Goal: Task Accomplishment & Management: Use online tool/utility

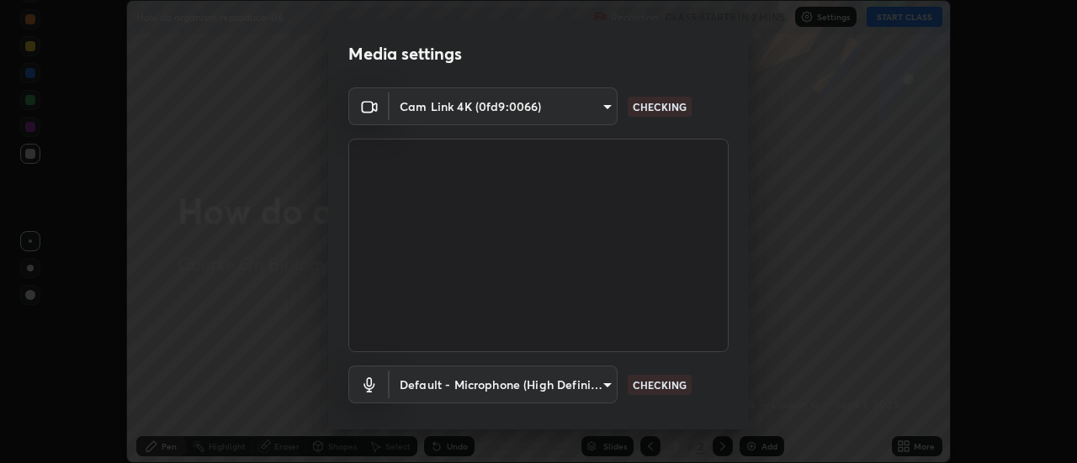
scroll to position [88, 0]
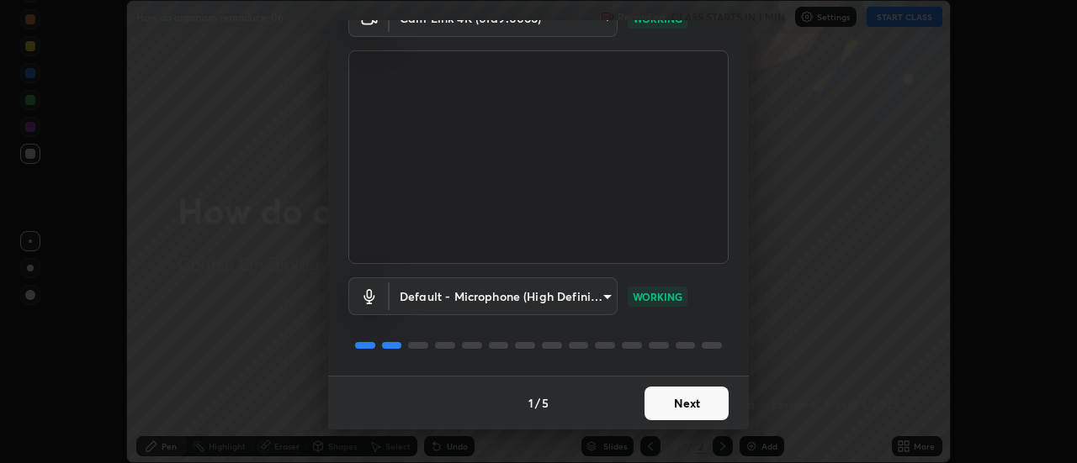
click at [702, 408] on button "Next" at bounding box center [686, 404] width 84 height 34
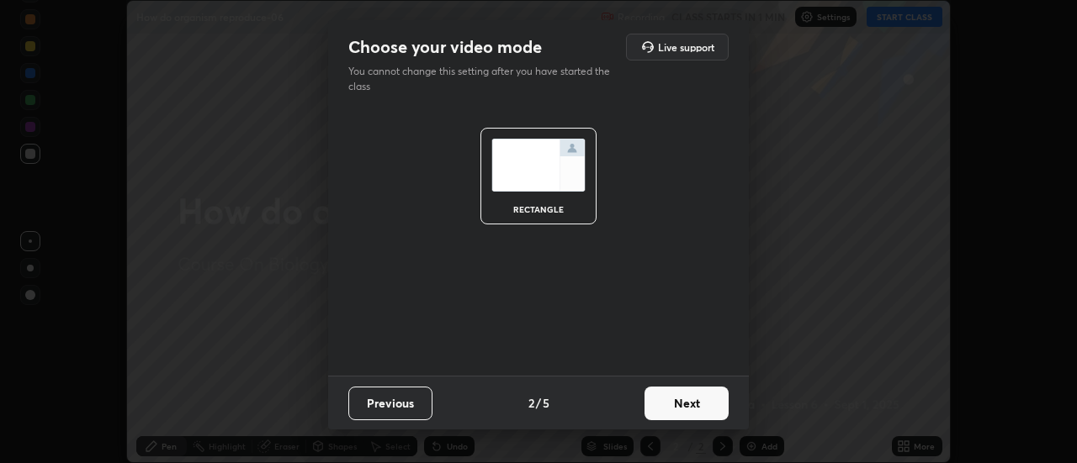
click at [701, 404] on button "Next" at bounding box center [686, 404] width 84 height 34
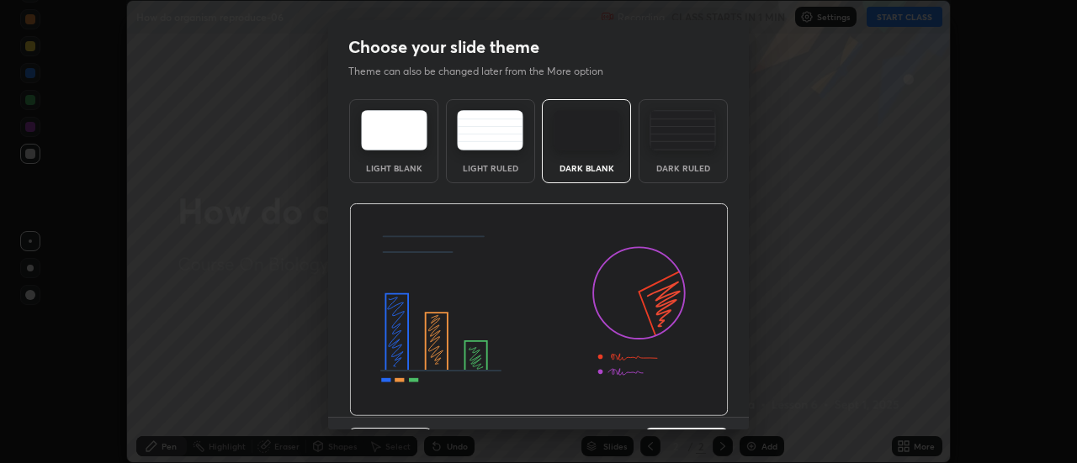
scroll to position [41, 0]
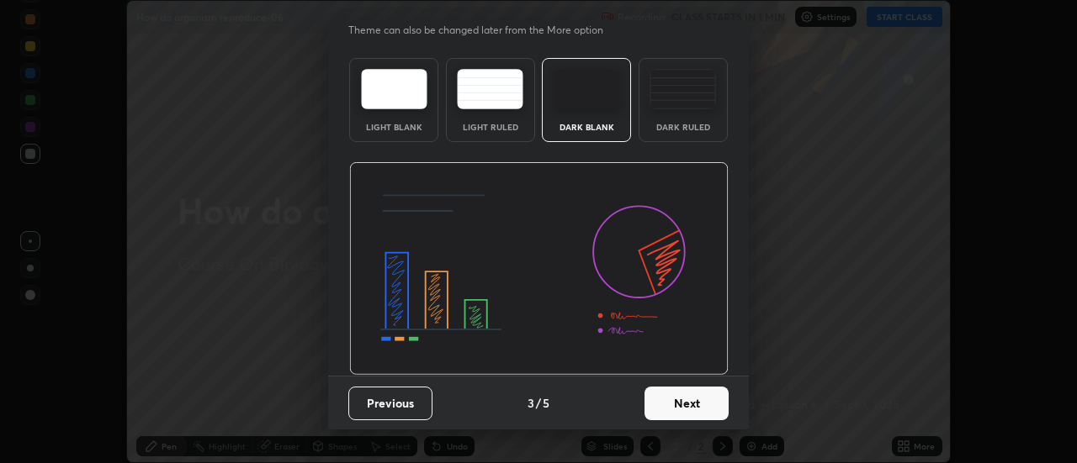
click at [705, 405] on button "Next" at bounding box center [686, 404] width 84 height 34
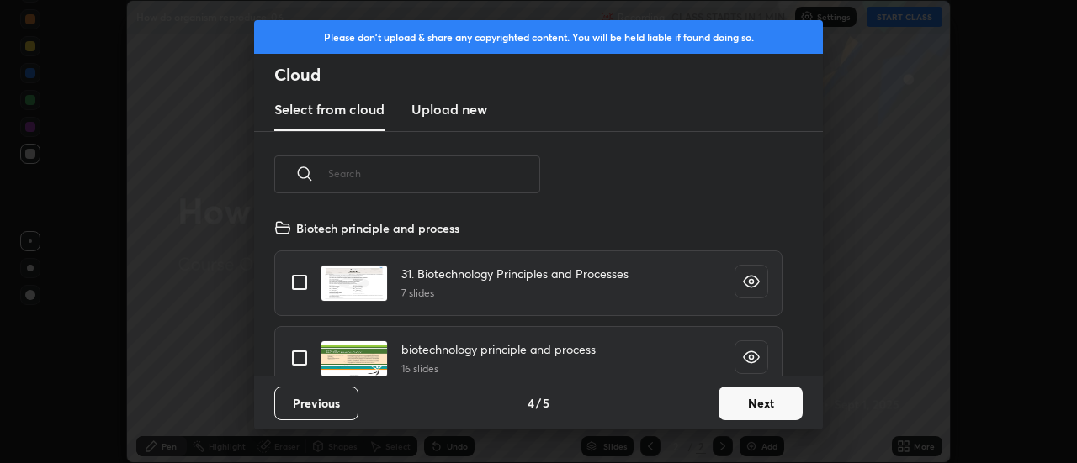
scroll to position [158, 540]
click at [726, 404] on button "Next" at bounding box center [760, 404] width 84 height 34
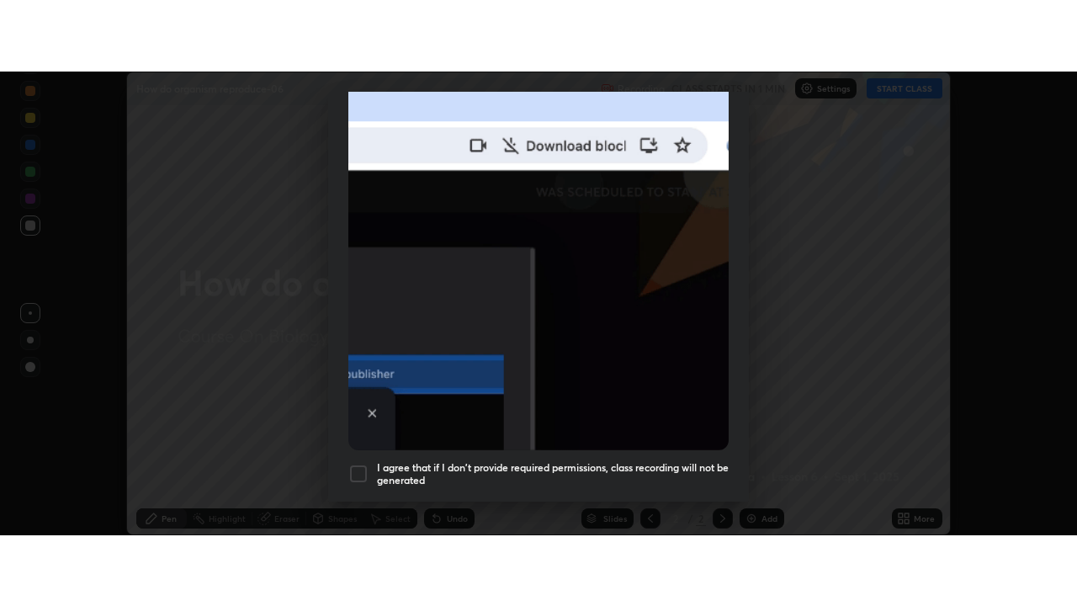
scroll to position [431, 0]
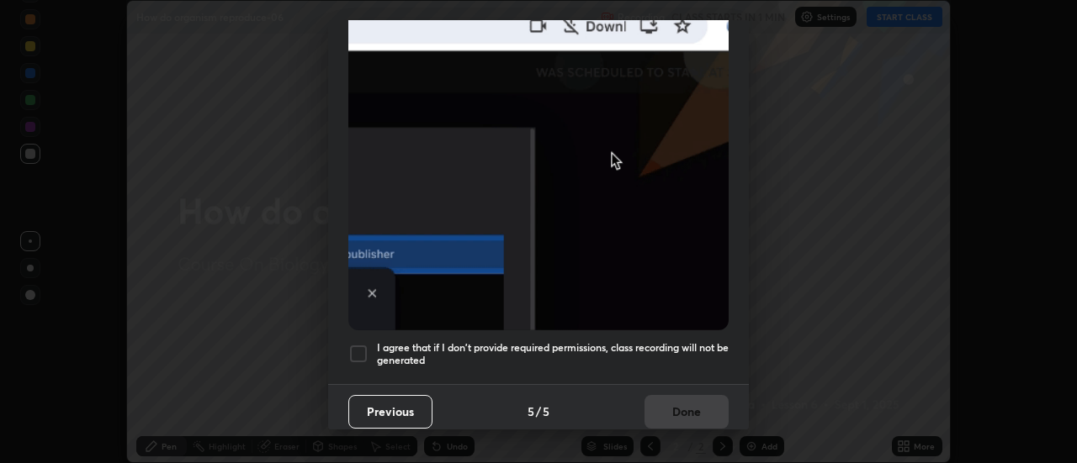
click at [694, 348] on h5 "I agree that if I don't provide required permissions, class recording will not …" at bounding box center [553, 354] width 352 height 26
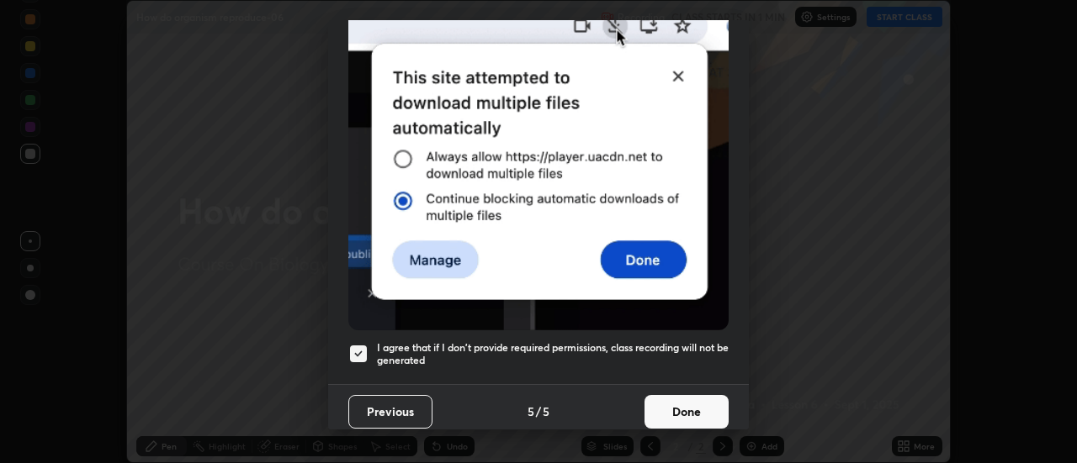
click at [690, 402] on button "Done" at bounding box center [686, 412] width 84 height 34
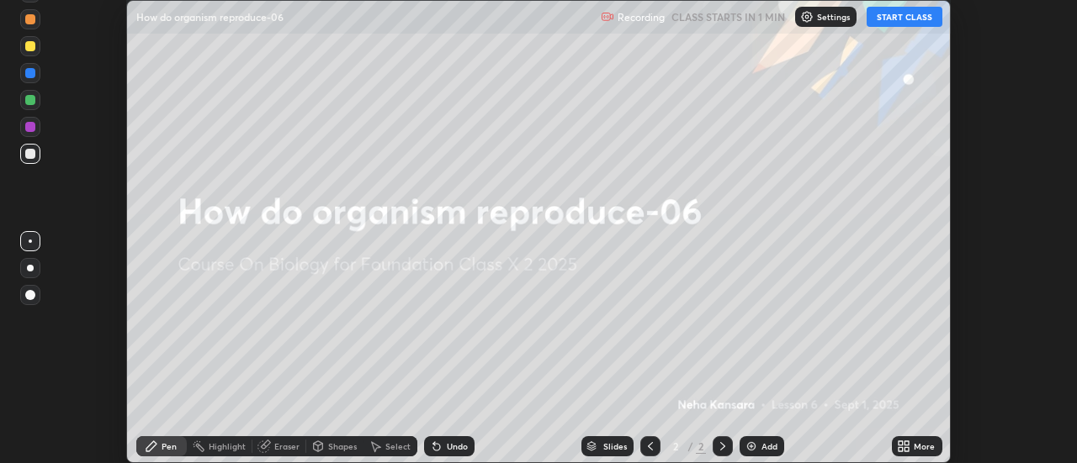
click at [915, 445] on div "More" at bounding box center [923, 446] width 21 height 8
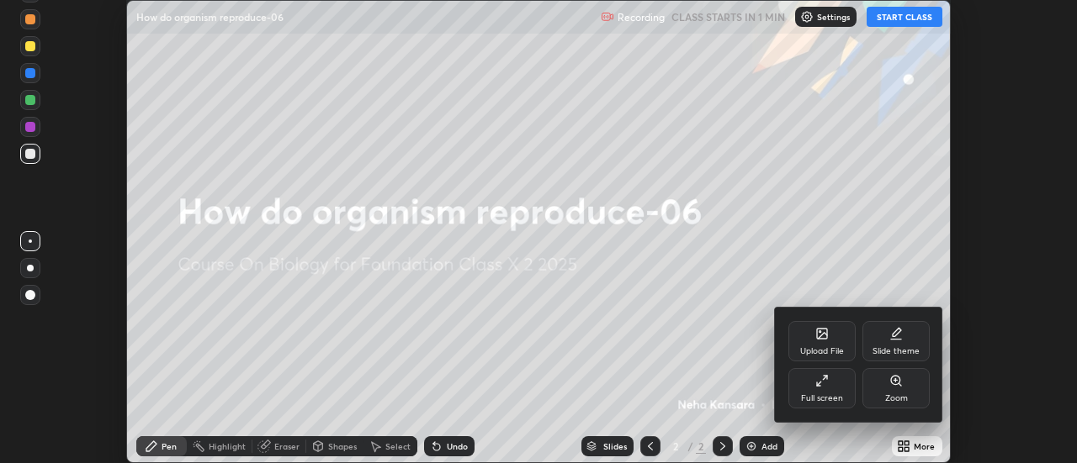
click at [825, 398] on div "Full screen" at bounding box center [822, 398] width 42 height 8
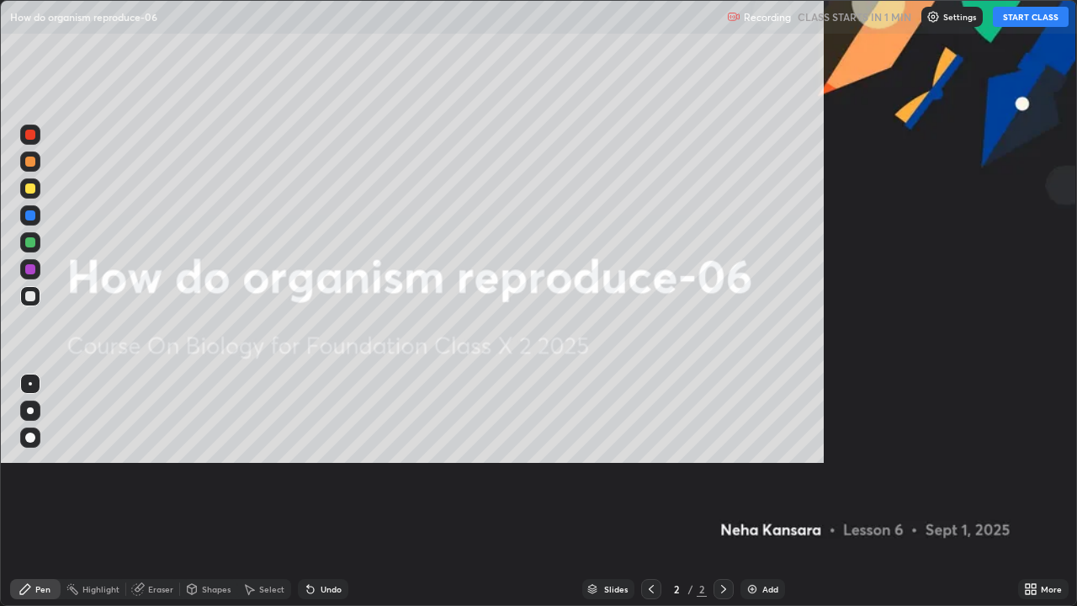
scroll to position [606, 1077]
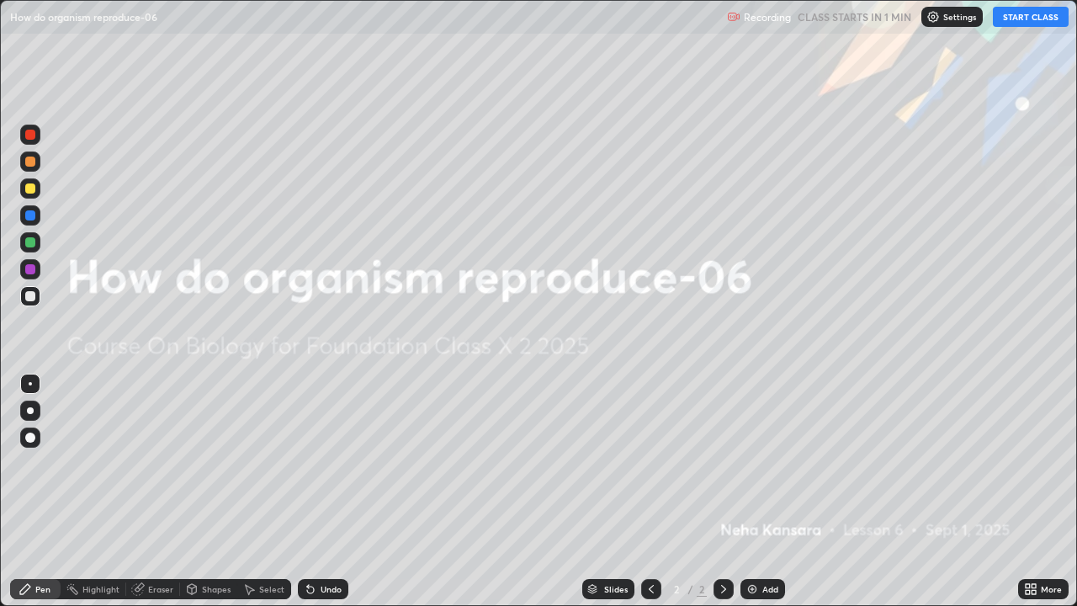
click at [1019, 17] on button "START CLASS" at bounding box center [1031, 17] width 76 height 20
click at [762, 463] on div "Add" at bounding box center [770, 589] width 16 height 8
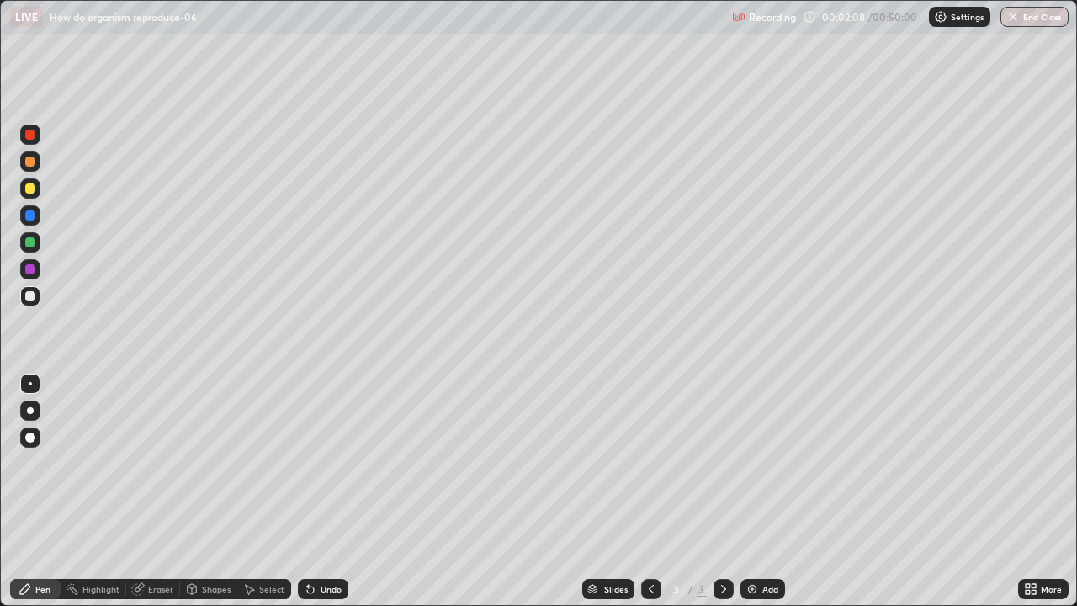
click at [30, 410] on div at bounding box center [30, 410] width 7 height 7
click at [34, 188] on div at bounding box center [30, 188] width 10 height 10
click at [161, 463] on div "Eraser" at bounding box center [160, 589] width 25 height 8
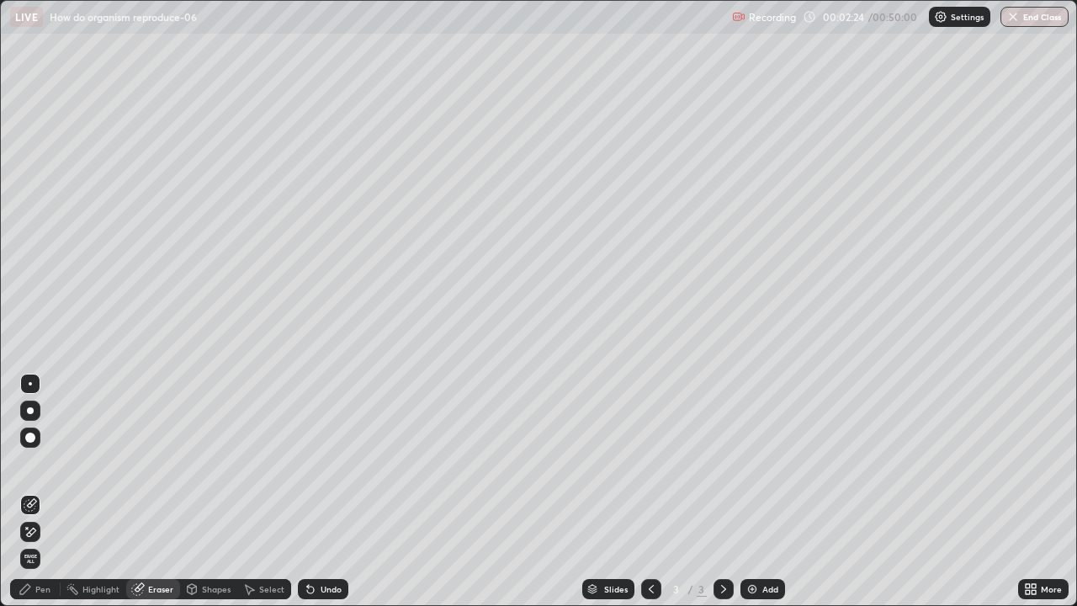
click at [40, 463] on div "Pen" at bounding box center [35, 589] width 50 height 20
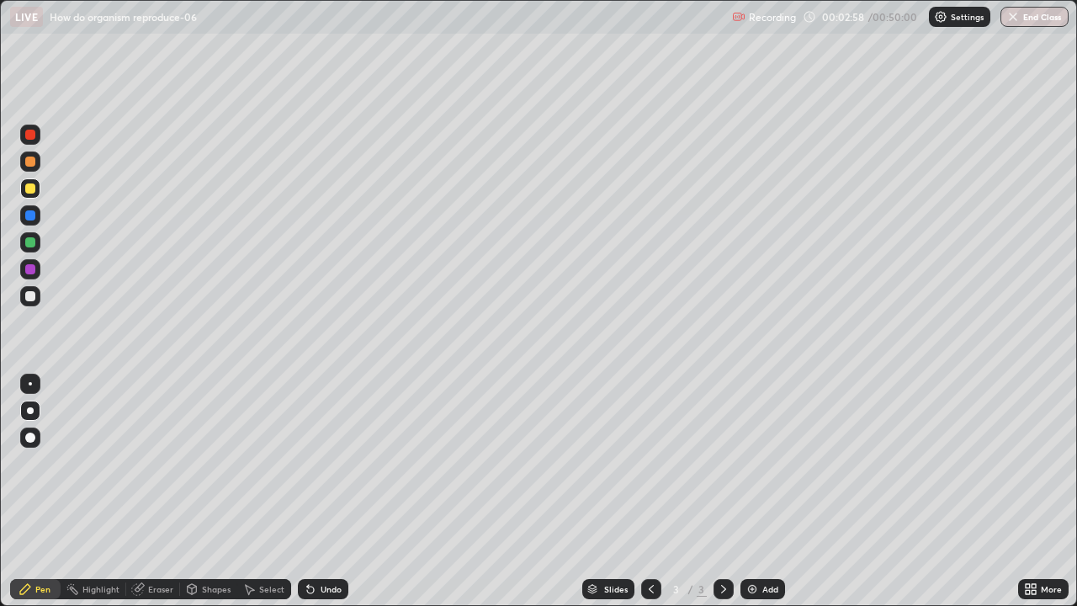
click at [34, 273] on div at bounding box center [30, 269] width 10 height 10
click at [30, 222] on div at bounding box center [30, 215] width 20 height 20
click at [34, 295] on div at bounding box center [30, 296] width 10 height 10
click at [31, 194] on div at bounding box center [30, 188] width 20 height 20
click at [31, 242] on div at bounding box center [30, 242] width 10 height 10
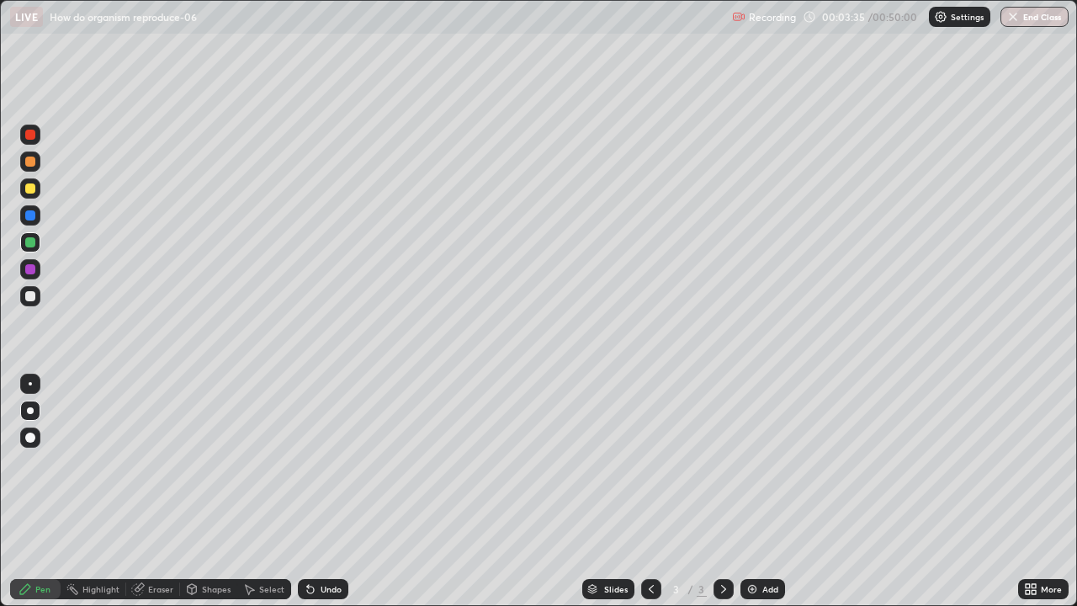
click at [34, 185] on div at bounding box center [30, 188] width 10 height 10
click at [34, 299] on div at bounding box center [30, 296] width 10 height 10
click at [164, 463] on div "Eraser" at bounding box center [160, 589] width 25 height 8
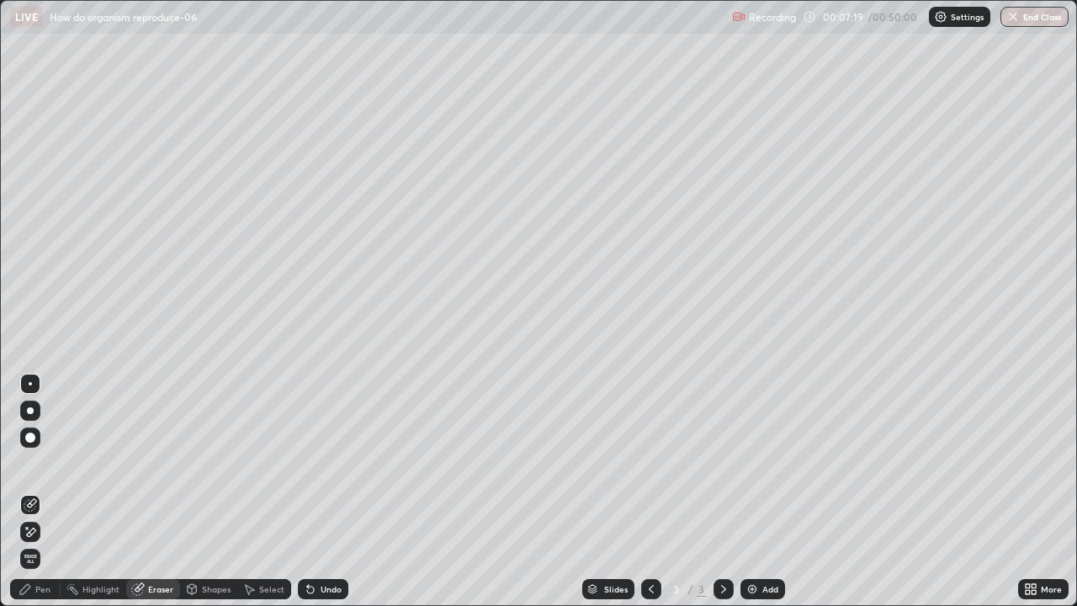
click at [50, 463] on div "Pen" at bounding box center [35, 589] width 50 height 20
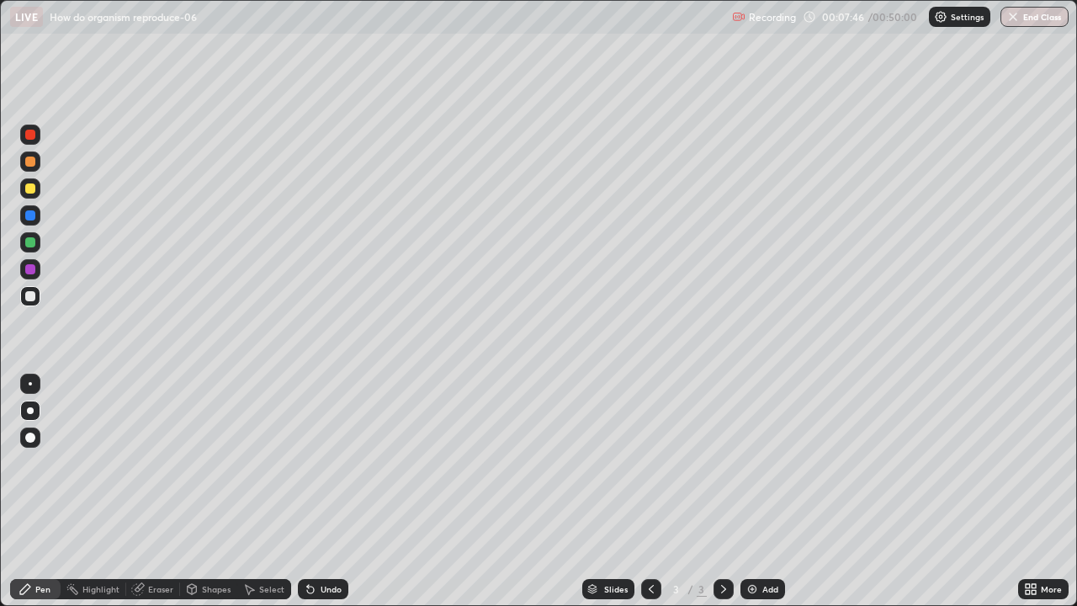
click at [31, 241] on div at bounding box center [30, 242] width 10 height 10
click at [769, 463] on div "Add" at bounding box center [770, 589] width 16 height 8
click at [36, 188] on div at bounding box center [30, 188] width 20 height 20
click at [658, 463] on div at bounding box center [651, 589] width 20 height 20
click at [720, 463] on icon at bounding box center [723, 588] width 13 height 13
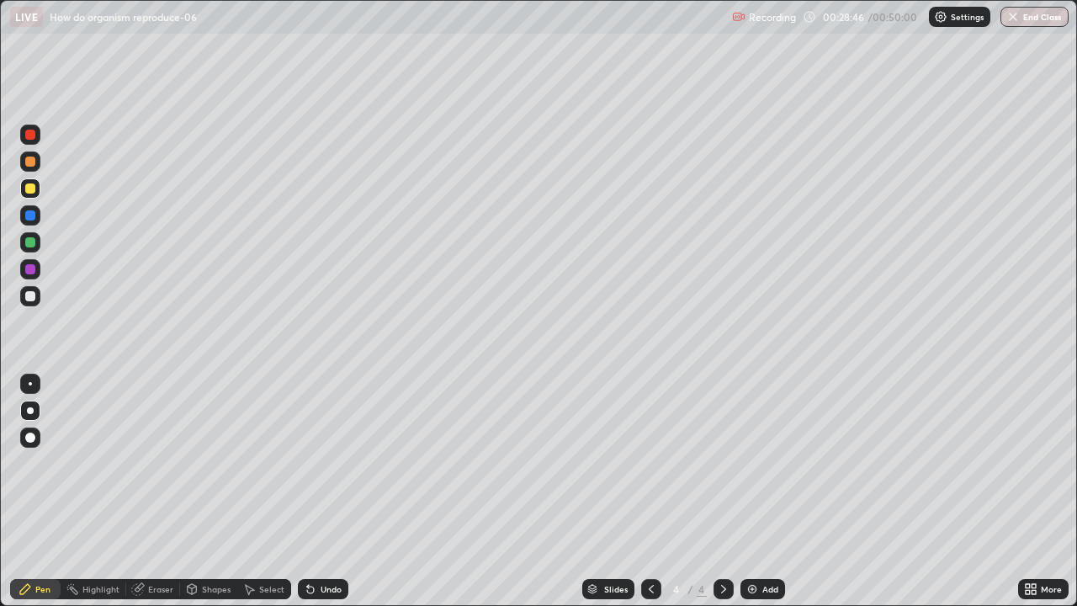
click at [30, 297] on div at bounding box center [30, 296] width 10 height 10
click at [31, 242] on div at bounding box center [30, 242] width 10 height 10
click at [32, 272] on div at bounding box center [30, 269] width 10 height 10
click at [31, 221] on div at bounding box center [30, 215] width 20 height 20
click at [23, 301] on div at bounding box center [30, 296] width 20 height 20
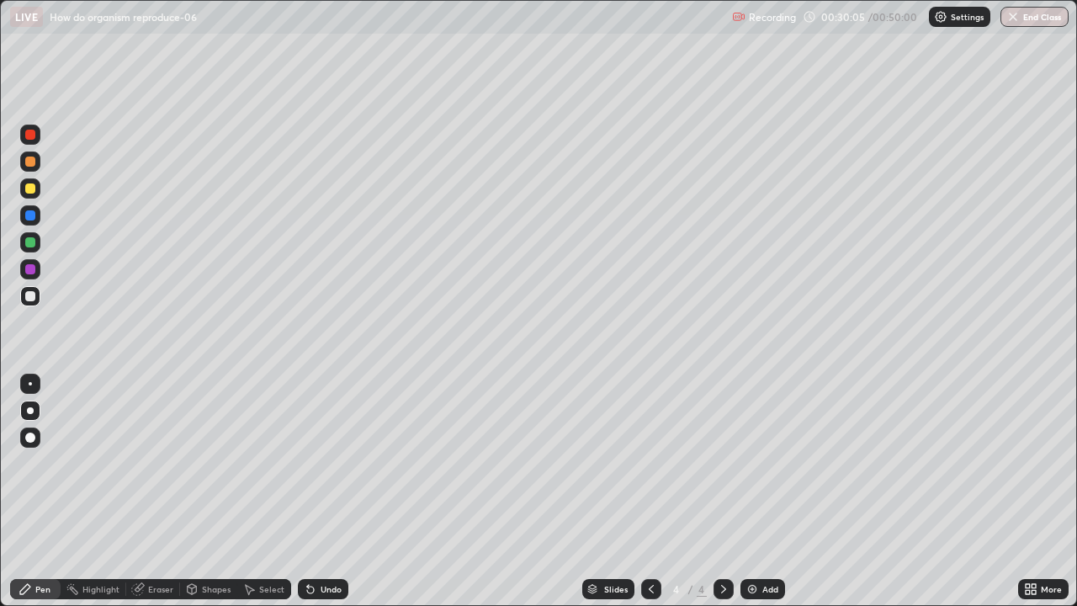
click at [30, 191] on div at bounding box center [30, 188] width 10 height 10
click at [762, 463] on div "Add" at bounding box center [770, 589] width 16 height 8
click at [649, 463] on icon at bounding box center [650, 588] width 13 height 13
click at [722, 463] on icon at bounding box center [723, 588] width 13 height 13
click at [31, 302] on div at bounding box center [30, 296] width 20 height 20
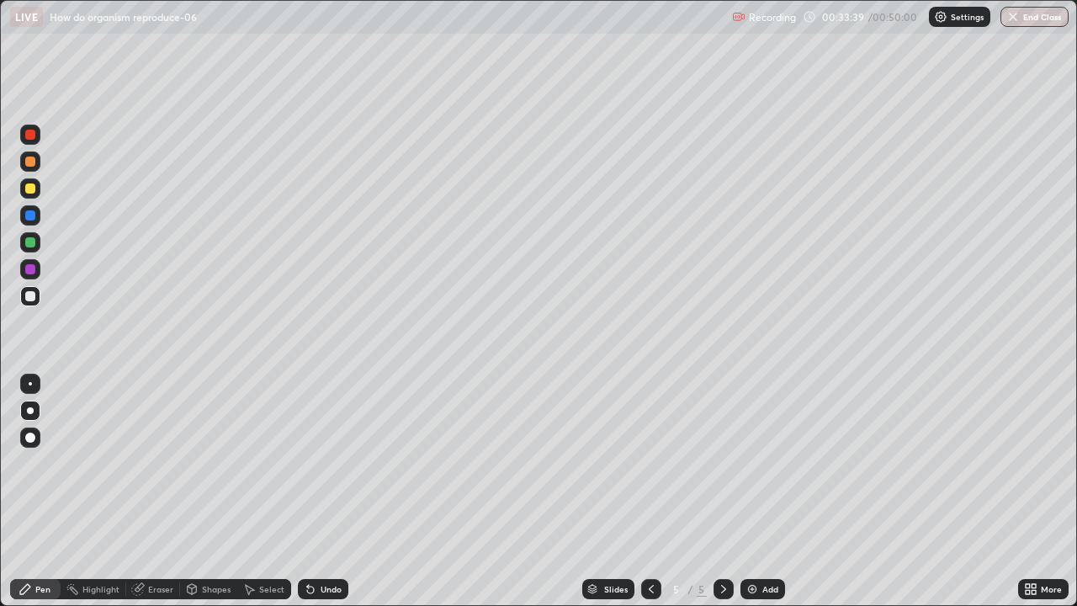
click at [34, 188] on div at bounding box center [30, 188] width 10 height 10
click at [31, 246] on div at bounding box center [30, 242] width 10 height 10
click at [30, 273] on div at bounding box center [30, 269] width 10 height 10
click at [34, 246] on div at bounding box center [30, 242] width 10 height 10
click at [30, 190] on div at bounding box center [30, 188] width 10 height 10
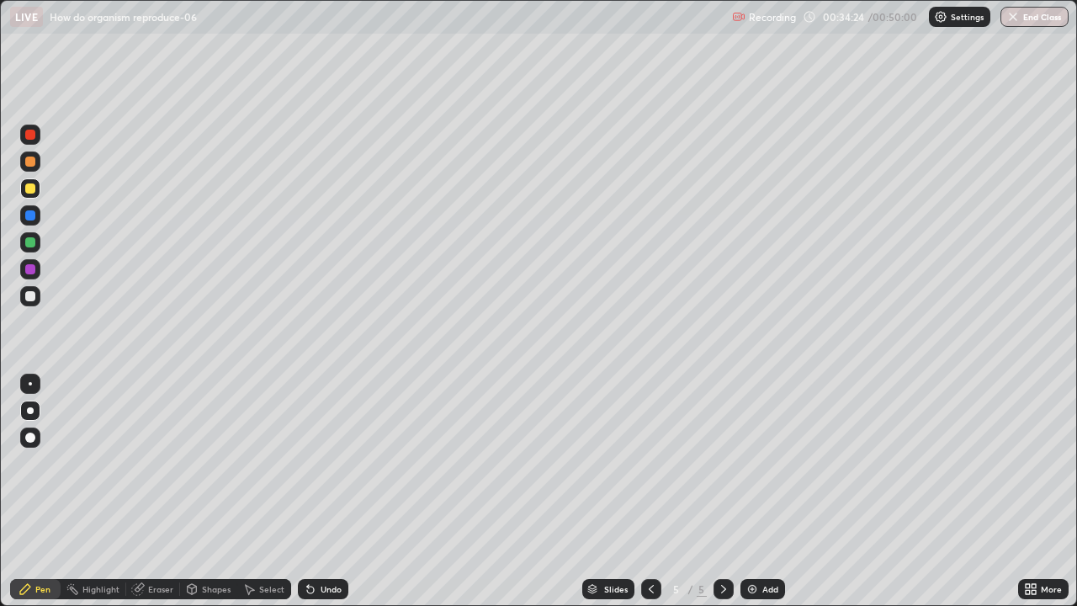
click at [34, 244] on div at bounding box center [30, 242] width 10 height 10
click at [31, 190] on div at bounding box center [30, 188] width 10 height 10
click at [31, 296] on div at bounding box center [30, 296] width 10 height 10
click at [758, 463] on div "Add" at bounding box center [762, 589] width 45 height 20
click at [32, 245] on div at bounding box center [30, 242] width 10 height 10
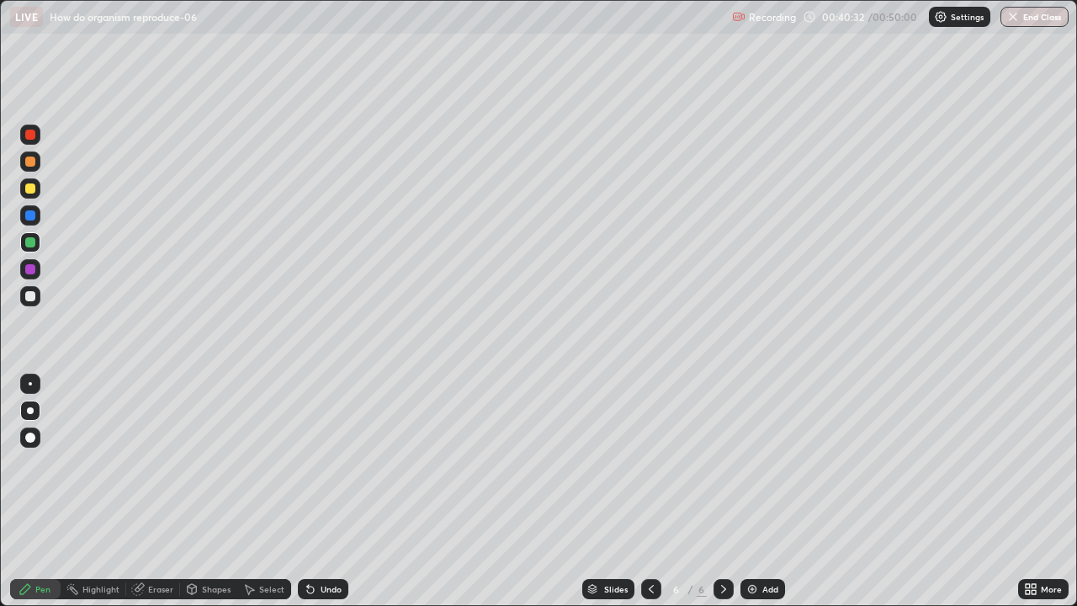
click at [32, 272] on div at bounding box center [30, 269] width 10 height 10
click at [27, 241] on div at bounding box center [30, 242] width 10 height 10
click at [34, 191] on div at bounding box center [30, 188] width 10 height 10
click at [32, 298] on div at bounding box center [30, 296] width 10 height 10
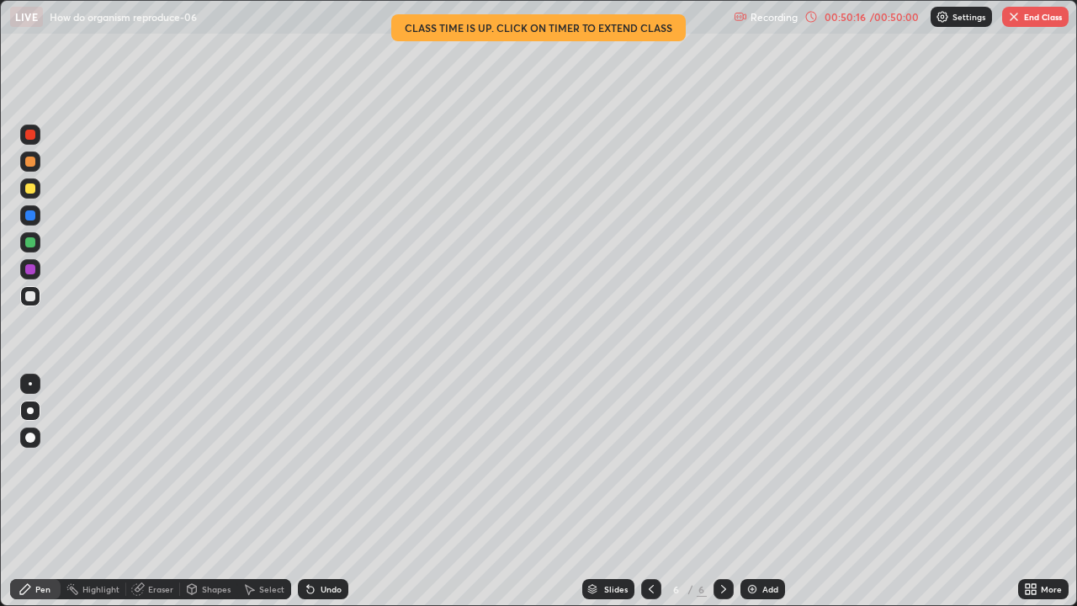
click at [1035, 24] on button "End Class" at bounding box center [1035, 17] width 66 height 20
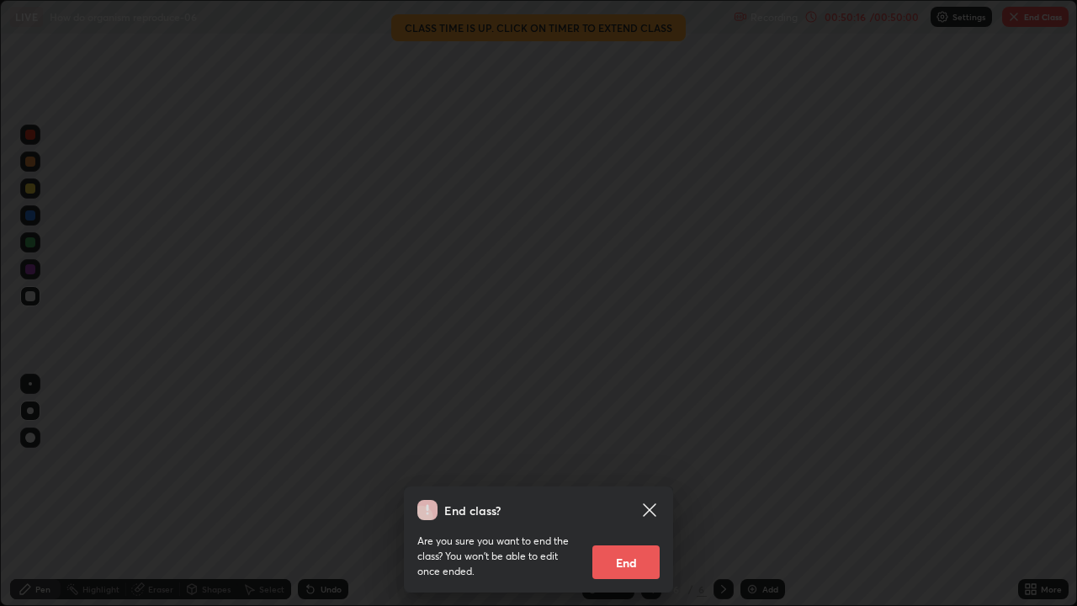
click at [1030, 19] on div "End class? Are you sure you want to end the class? You won’t be able to edit on…" at bounding box center [538, 303] width 1077 height 606
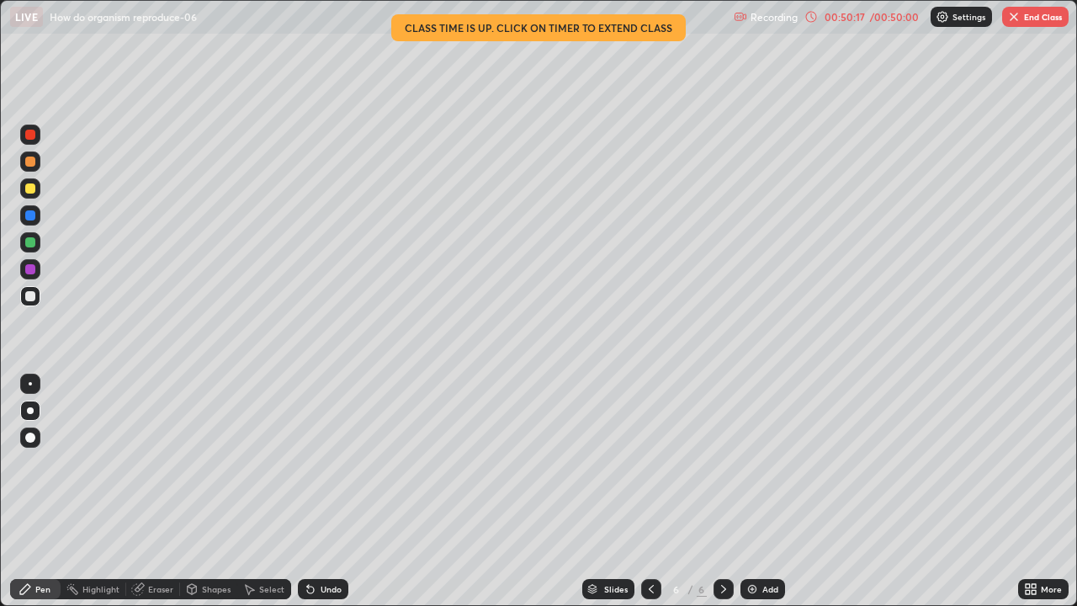
click at [1019, 19] on img "button" at bounding box center [1013, 16] width 13 height 13
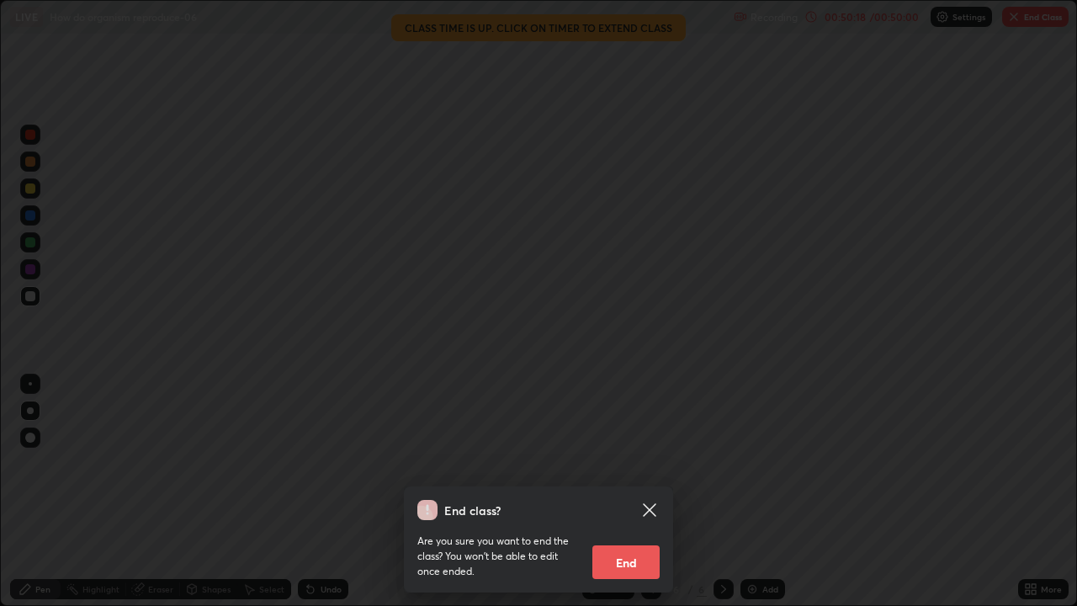
click at [643, 463] on button "End" at bounding box center [625, 562] width 67 height 34
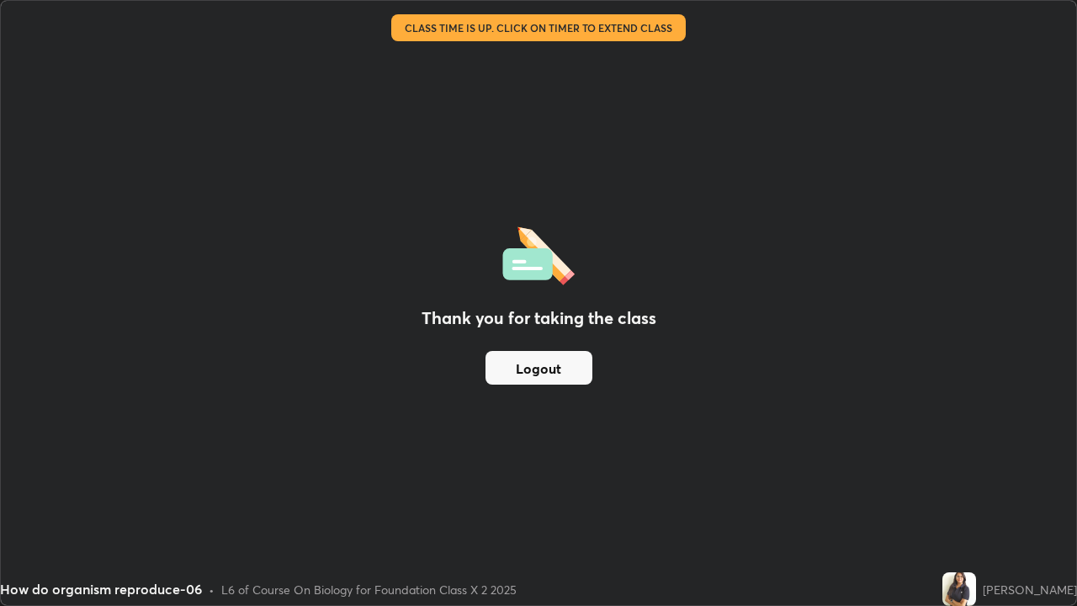
click at [566, 372] on button "Logout" at bounding box center [538, 368] width 107 height 34
